Goal: Task Accomplishment & Management: Complete application form

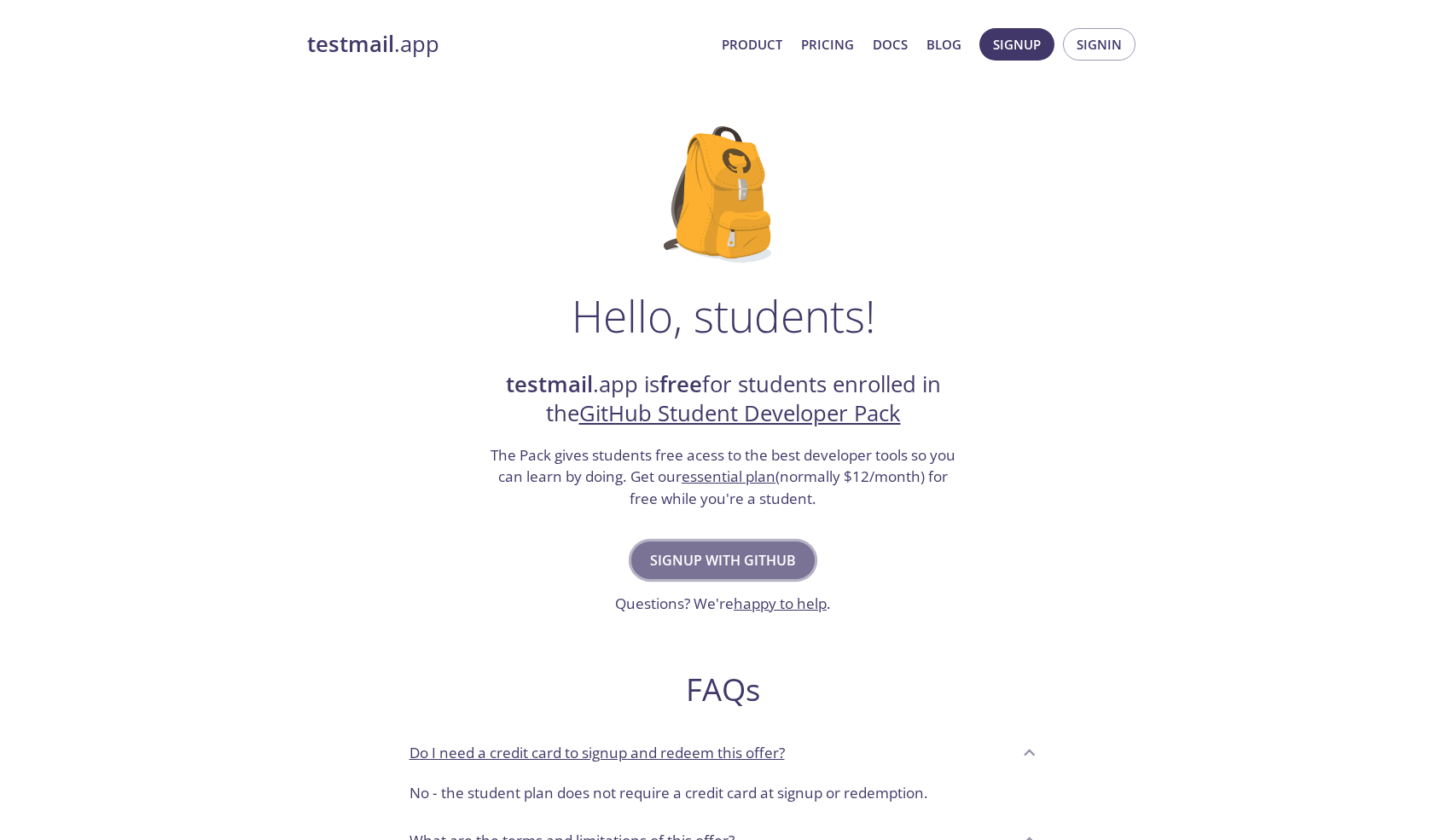
click at [728, 548] on span "Signup with GitHub" at bounding box center [723, 559] width 146 height 24
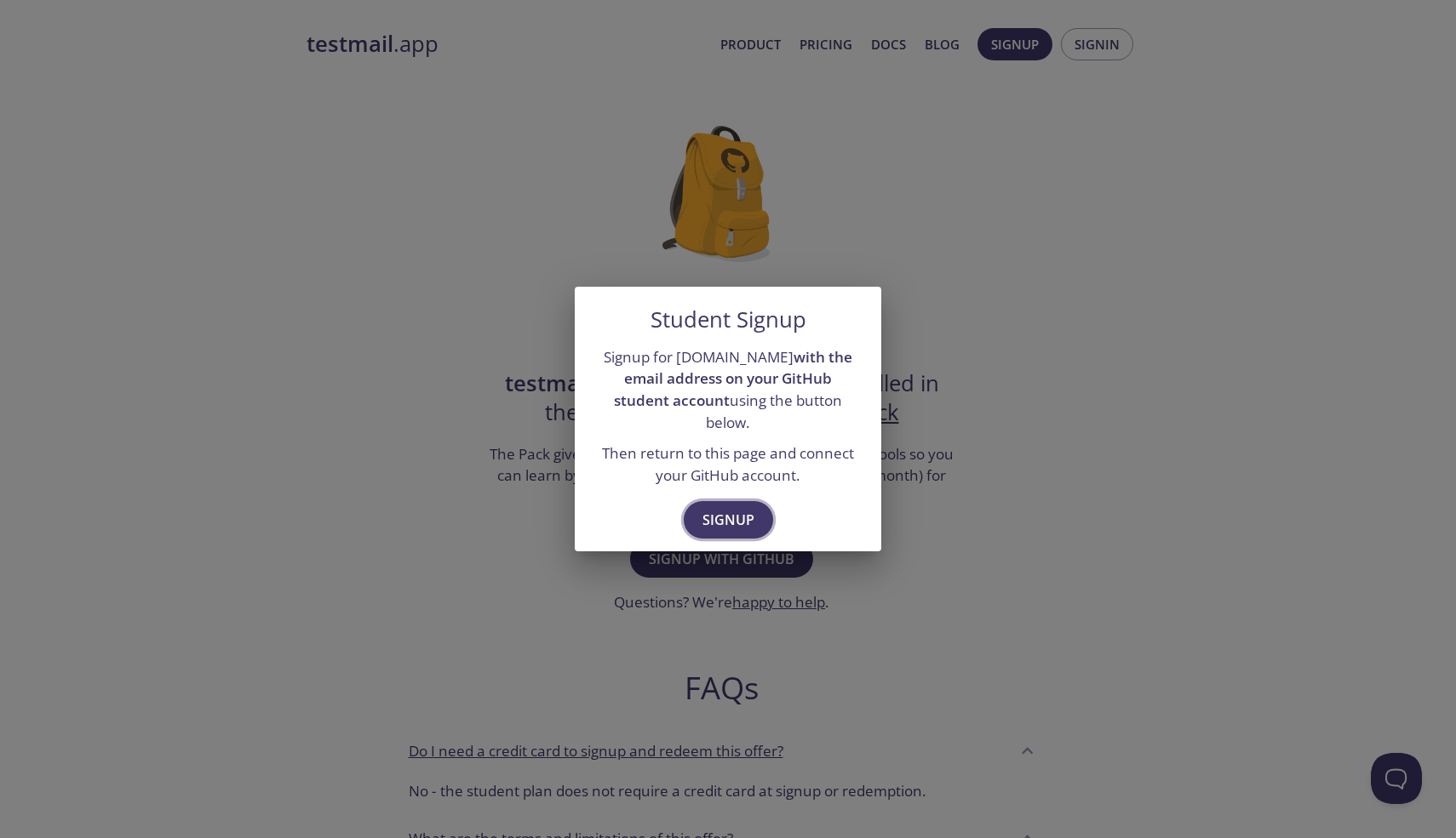
click at [712, 516] on span "Signup" at bounding box center [728, 520] width 52 height 23
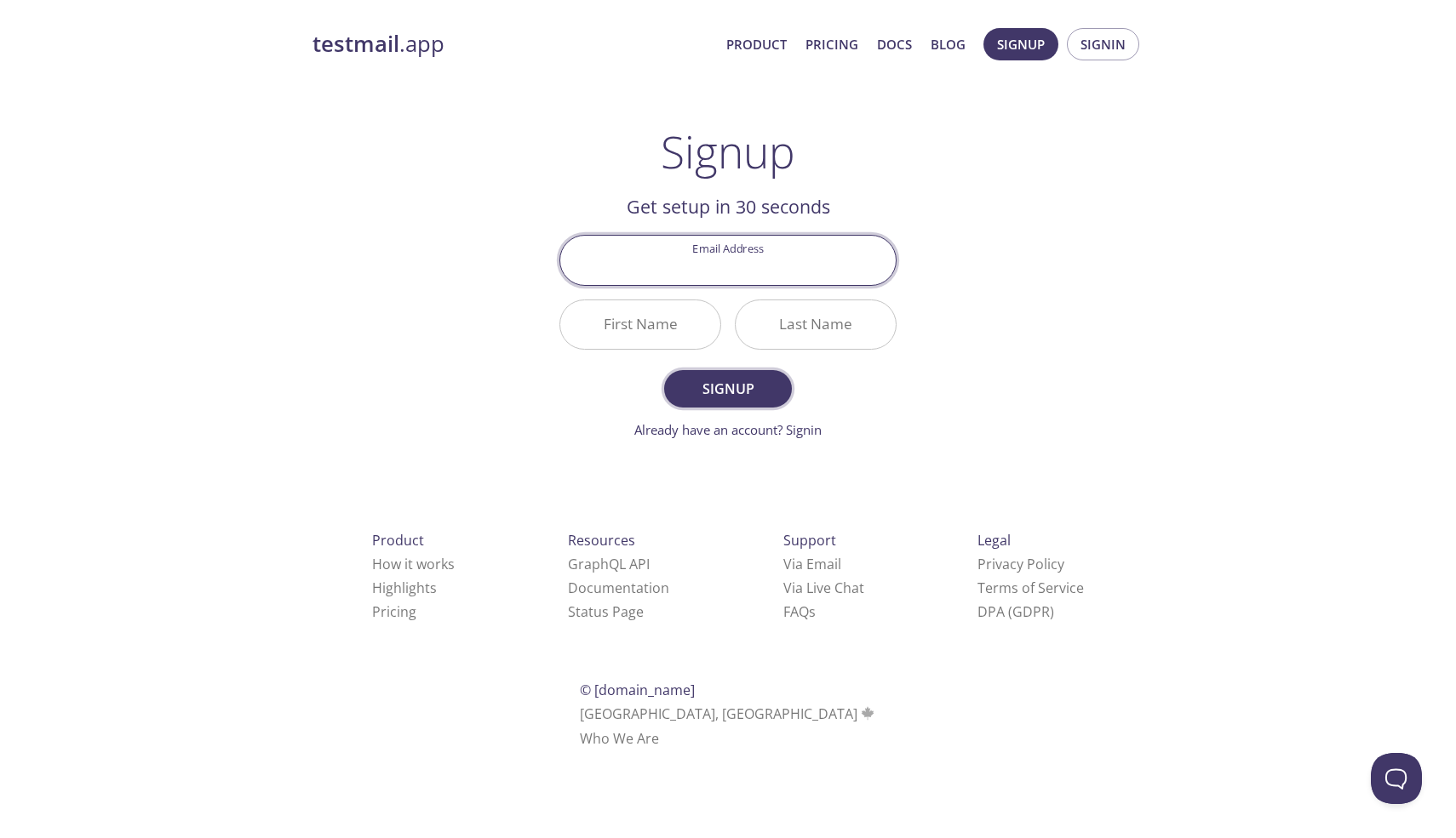
type input "[EMAIL_ADDRESS][DOMAIN_NAME]"
click at [681, 332] on input "First Name" at bounding box center [640, 325] width 160 height 49
type input "Raaj"
click at [785, 317] on input "Last Name" at bounding box center [816, 325] width 160 height 49
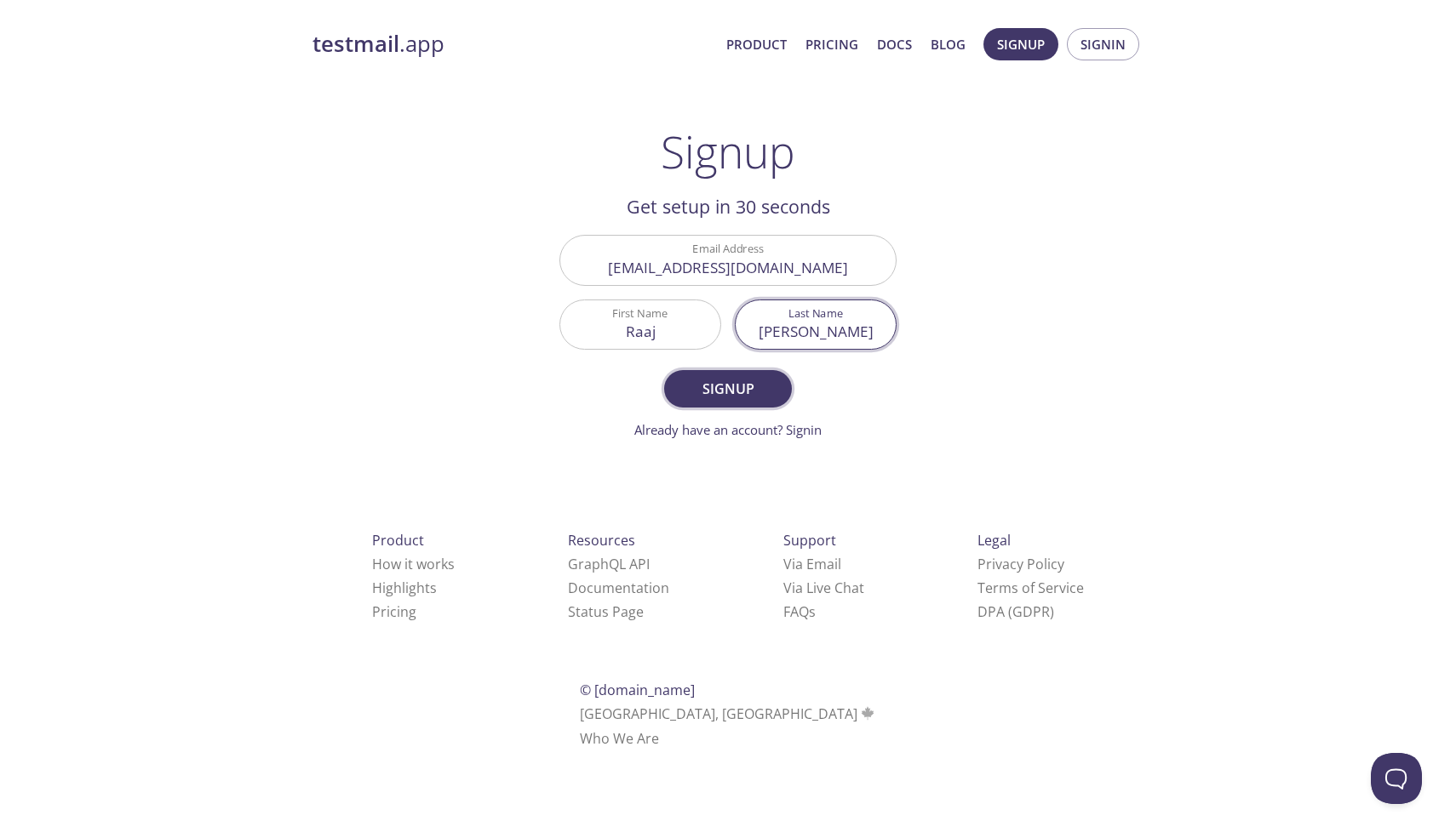
type input "[PERSON_NAME]"
click at [759, 401] on button "Signup" at bounding box center [728, 389] width 128 height 38
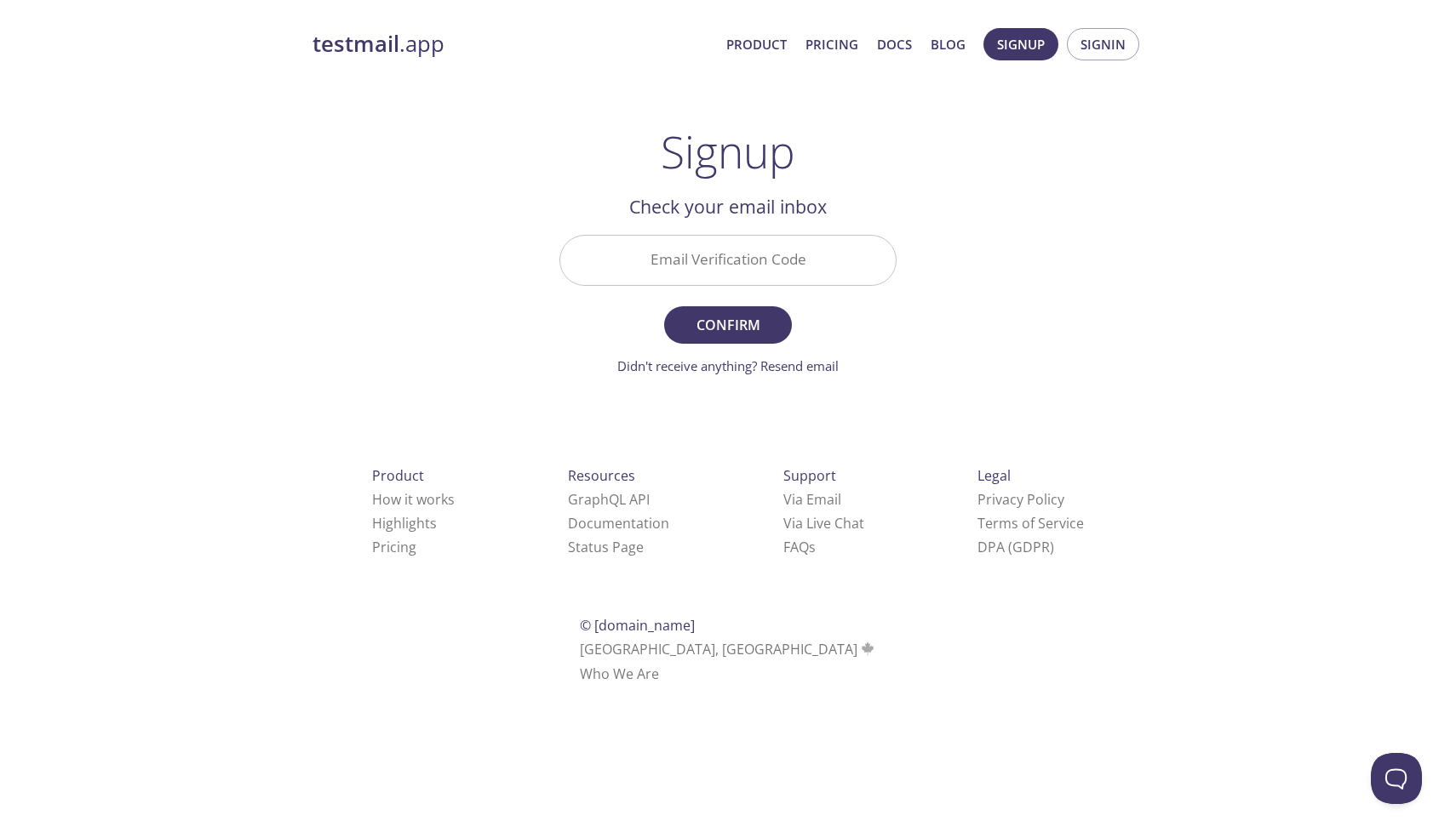
click at [803, 195] on h2 "Check your email inbox" at bounding box center [728, 207] width 337 height 29
click at [762, 266] on input "Email Verification Code" at bounding box center [728, 260] width 336 height 49
paste input "NTT8P3S"
type input "NTT8P3S"
click at [751, 328] on span "Confirm" at bounding box center [728, 324] width 90 height 23
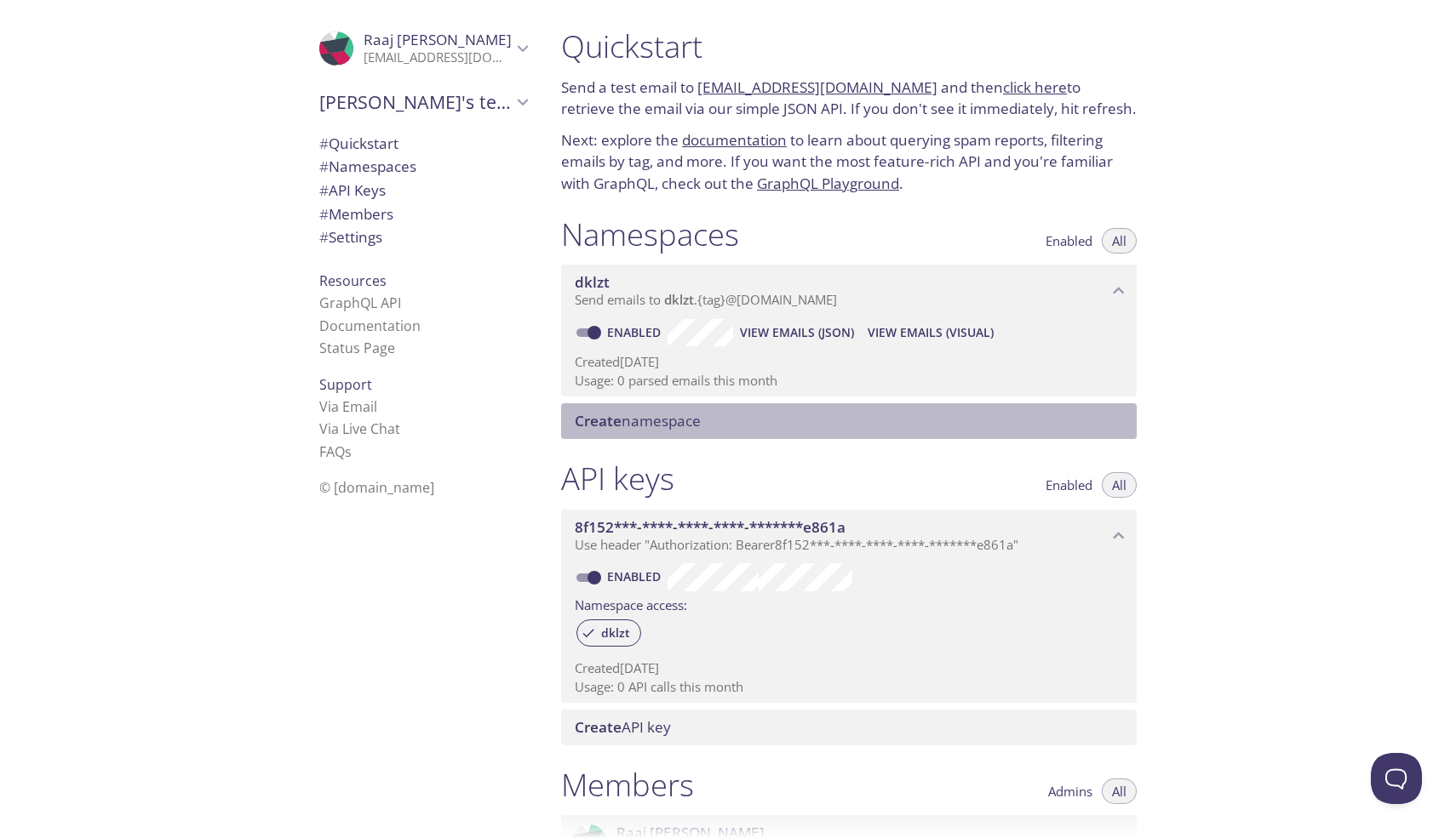
click at [845, 427] on span "Create namespace" at bounding box center [852, 421] width 556 height 19
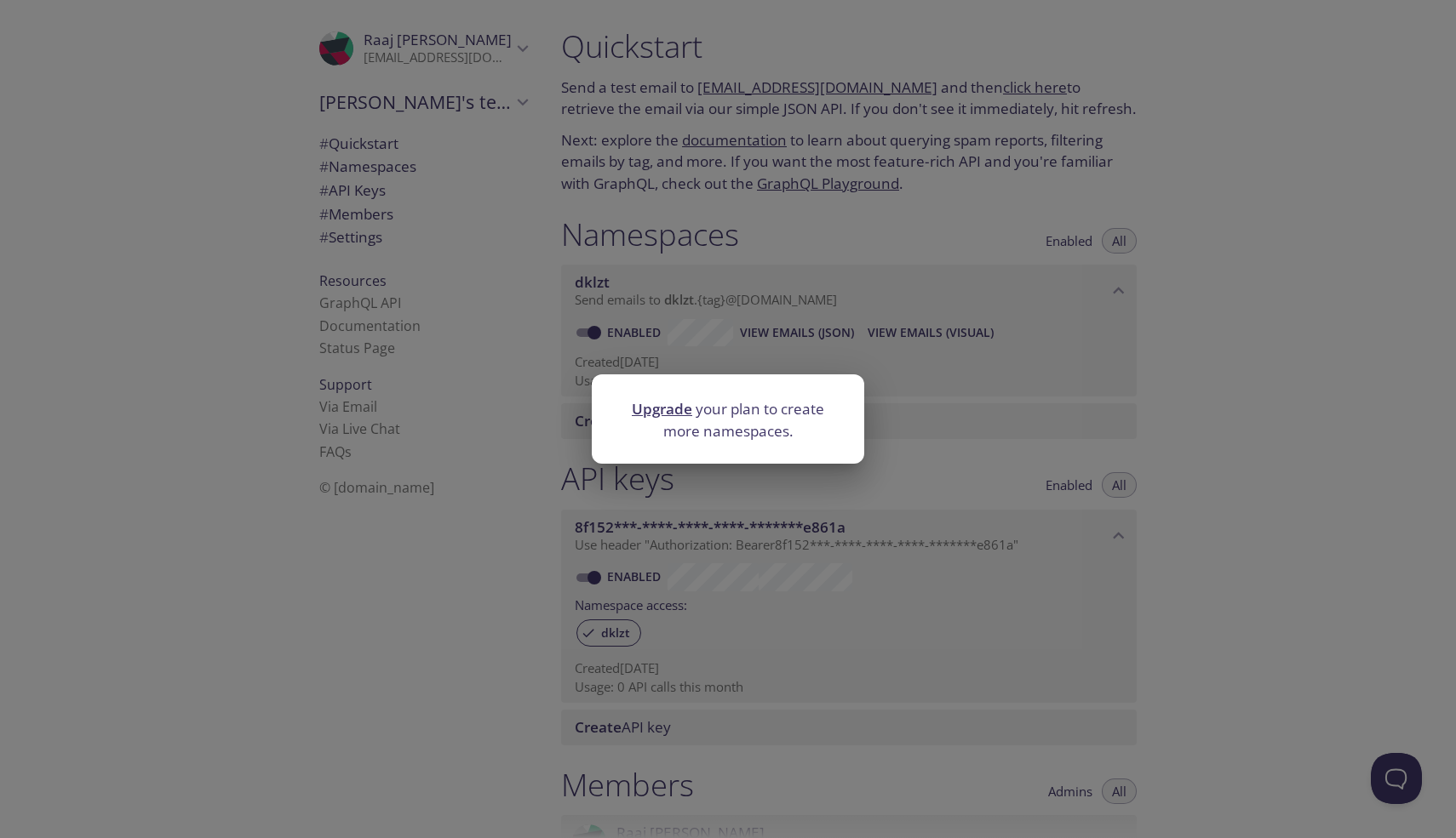
click at [922, 442] on div "Upgrade your plan to create more namespaces." at bounding box center [728, 419] width 1456 height 838
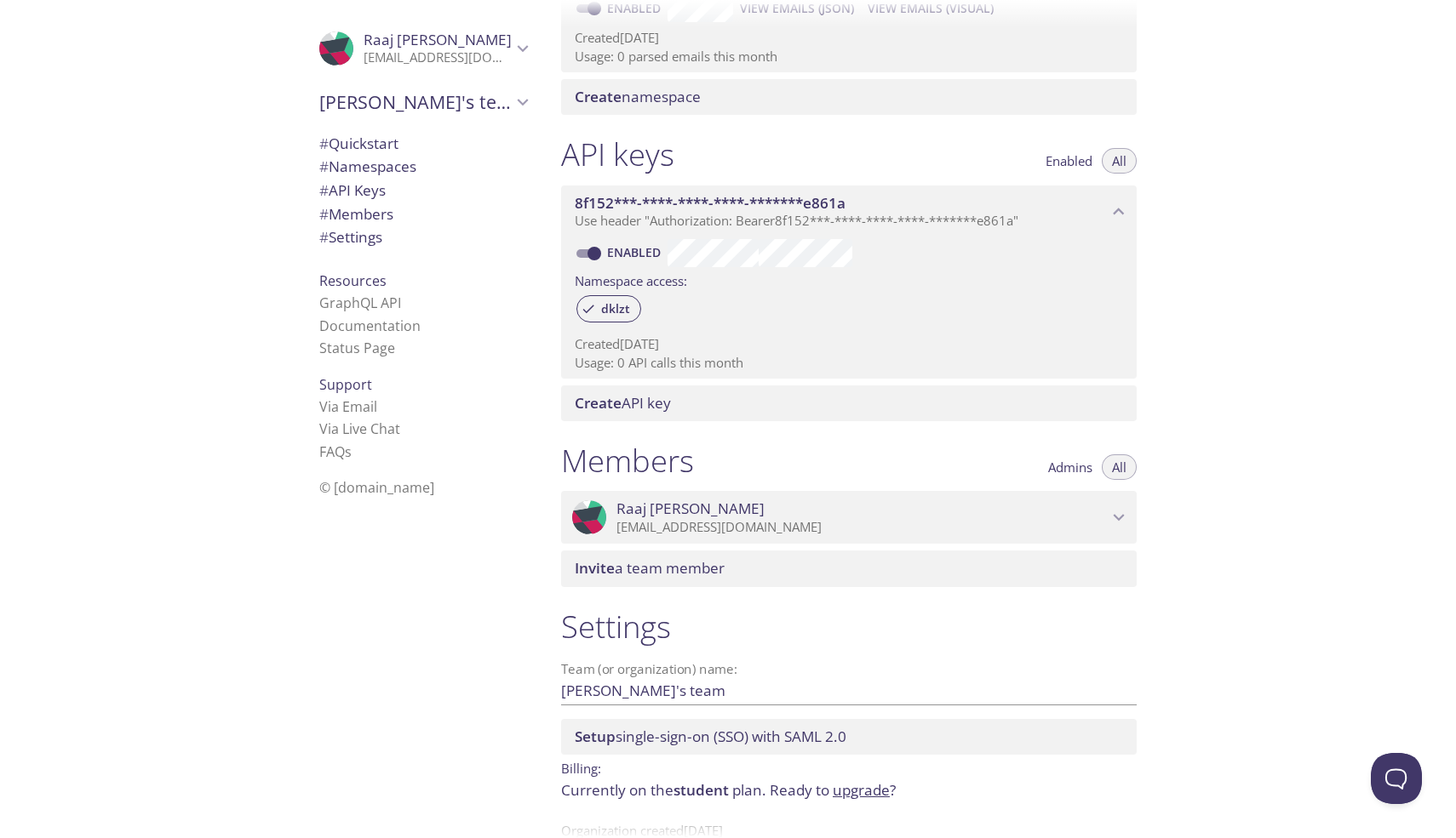
scroll to position [325, 0]
click at [862, 579] on div "Invite a team member" at bounding box center [849, 567] width 575 height 36
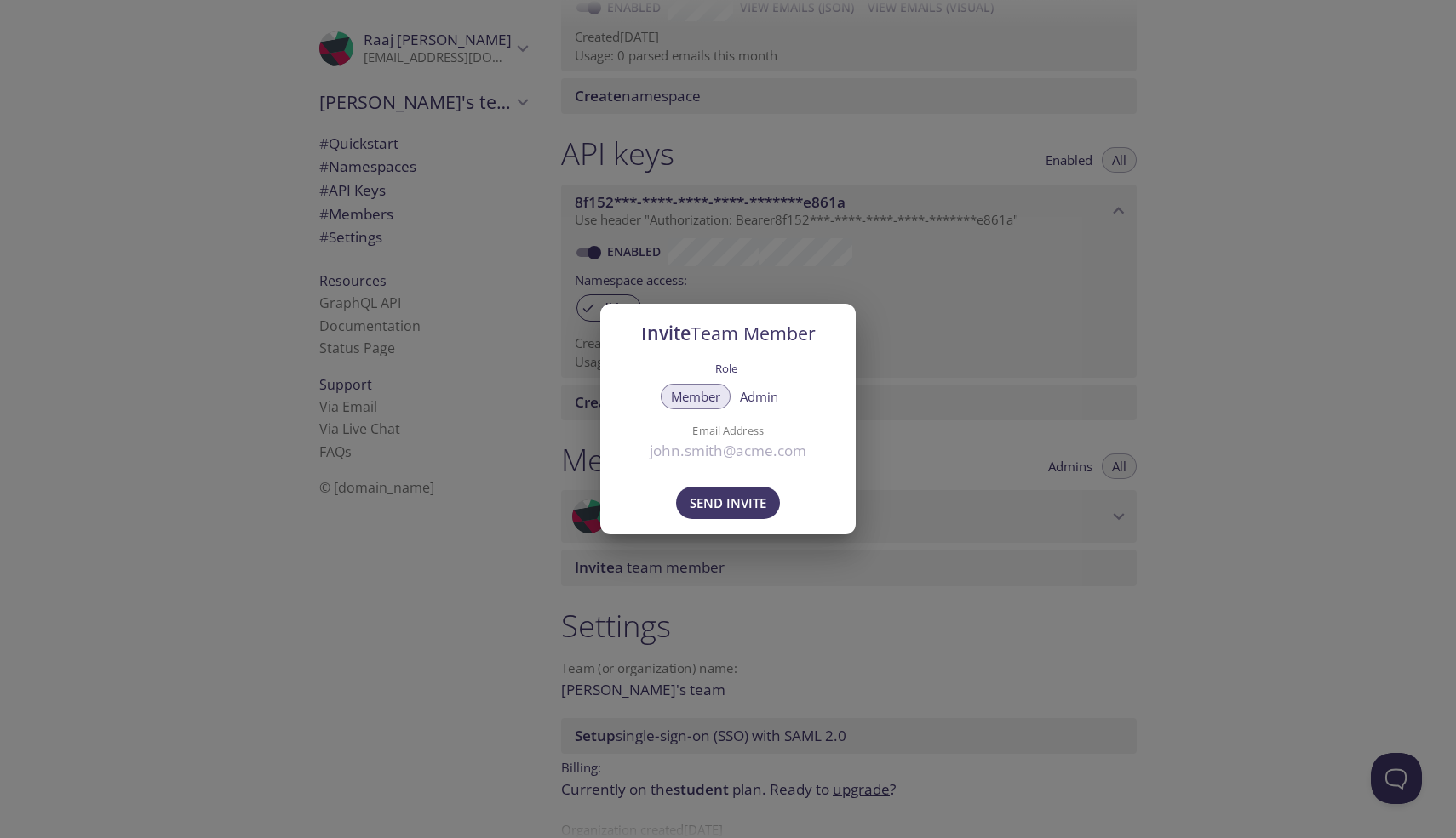
click at [881, 423] on div "Invite Team Member Role Member Admin Email Address Send Invite" at bounding box center [728, 419] width 1456 height 838
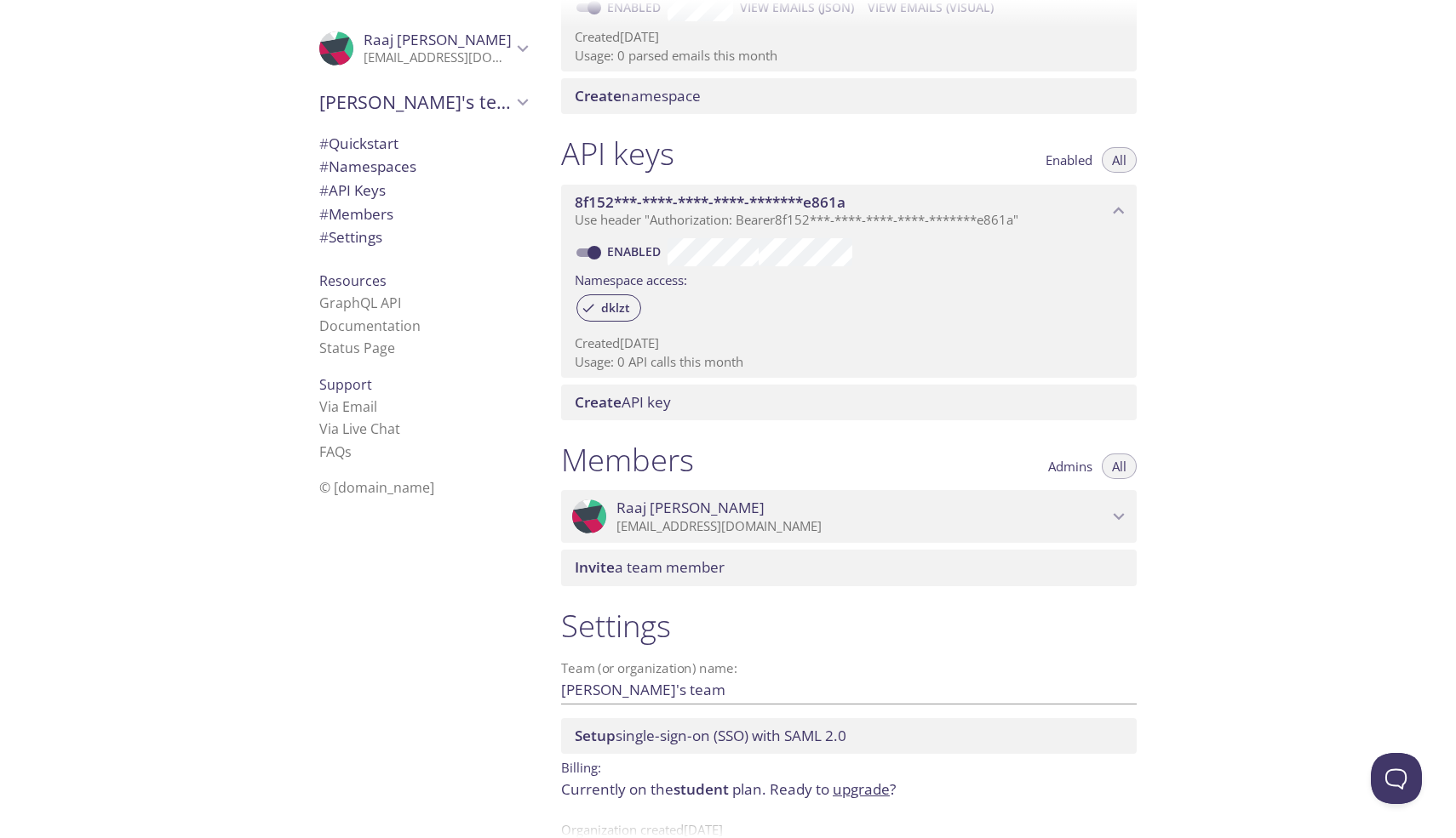
click at [932, 453] on div "Members Admins All" at bounding box center [849, 461] width 575 height 42
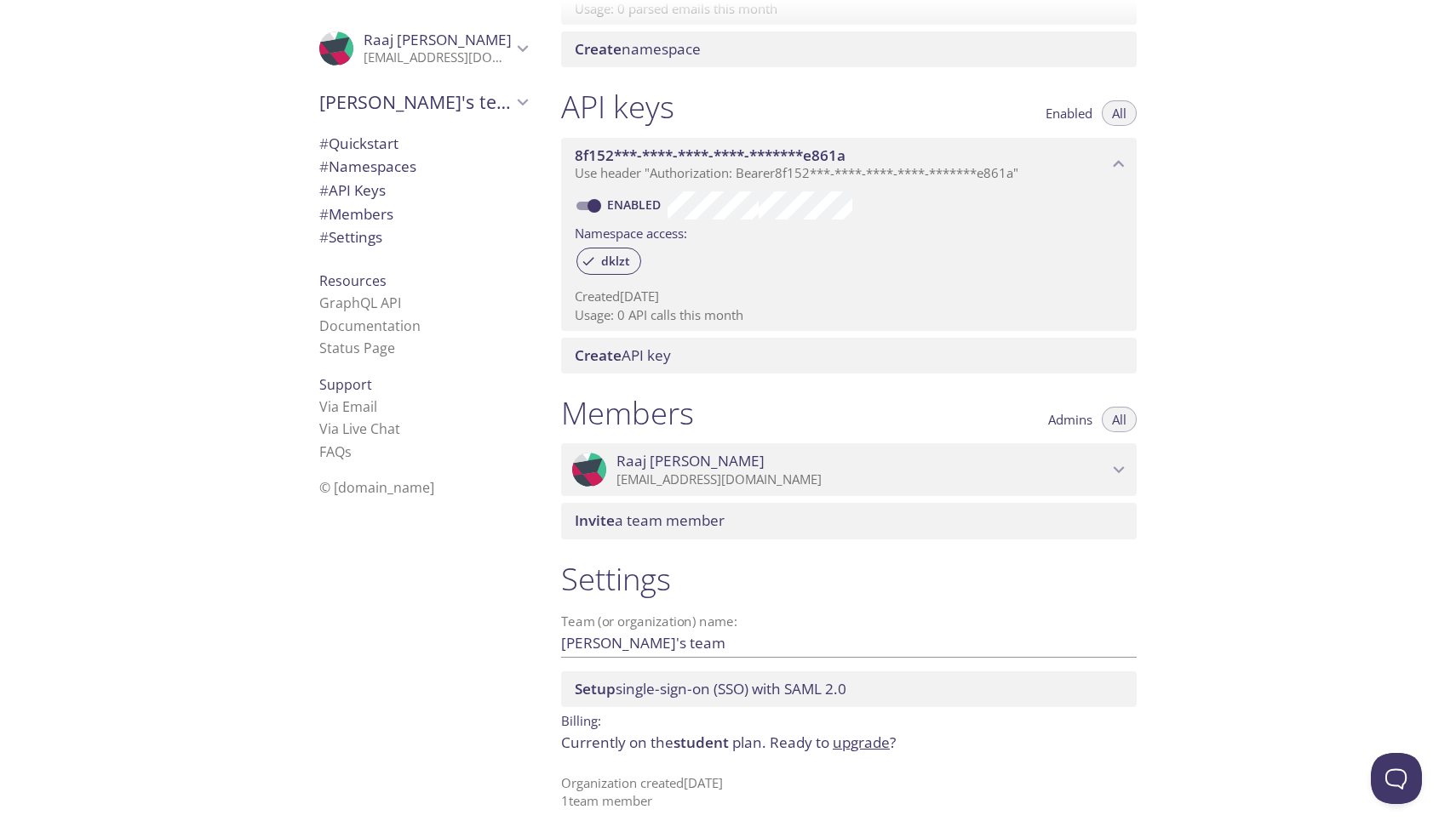
scroll to position [0, 0]
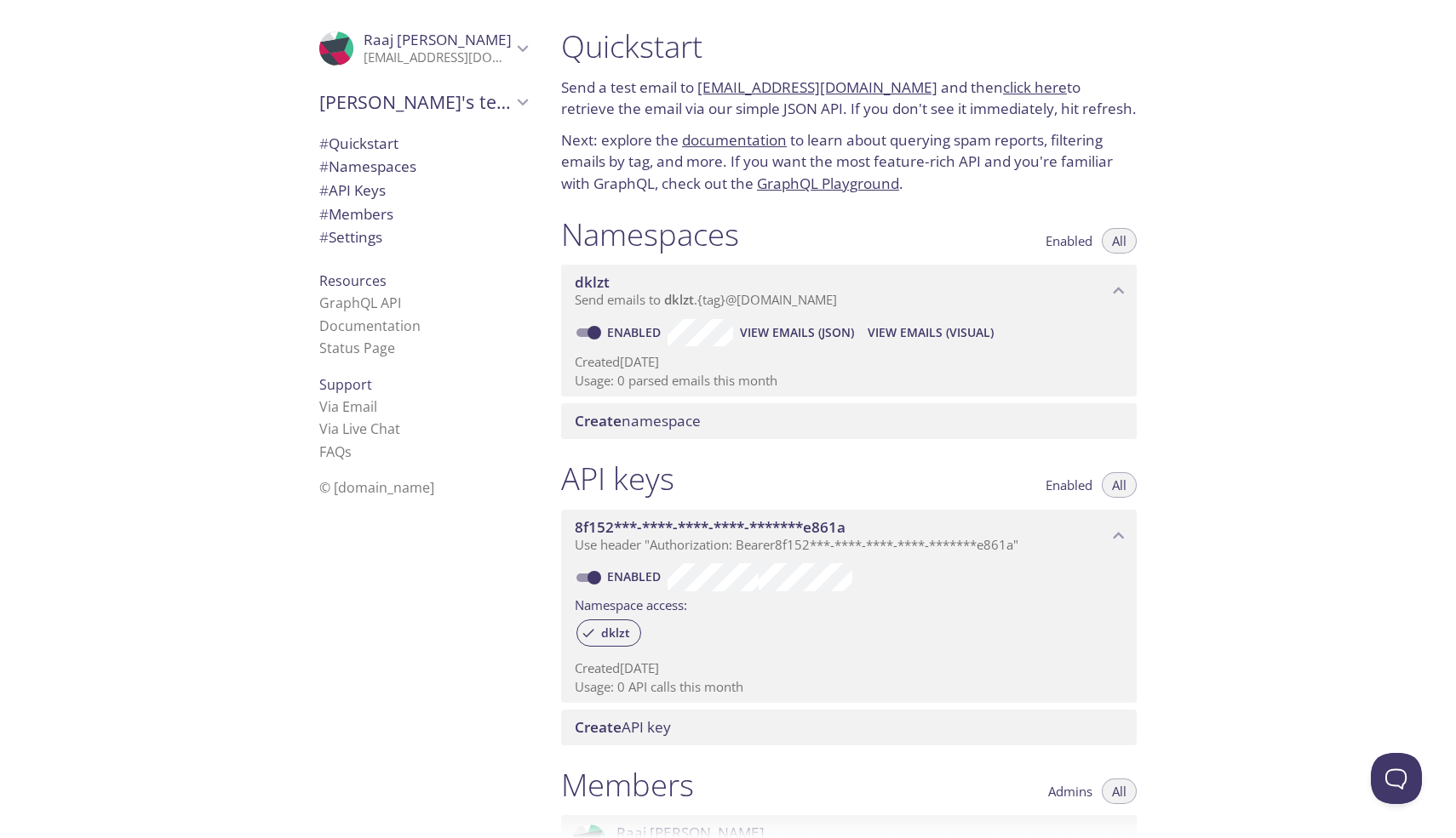
click at [744, 91] on link "[EMAIL_ADDRESS][DOMAIN_NAME]" at bounding box center [817, 86] width 240 height 20
click at [1006, 84] on link "click here" at bounding box center [1035, 86] width 64 height 20
click at [765, 142] on link "documentation" at bounding box center [733, 140] width 104 height 20
